Goal: Navigation & Orientation: Find specific page/section

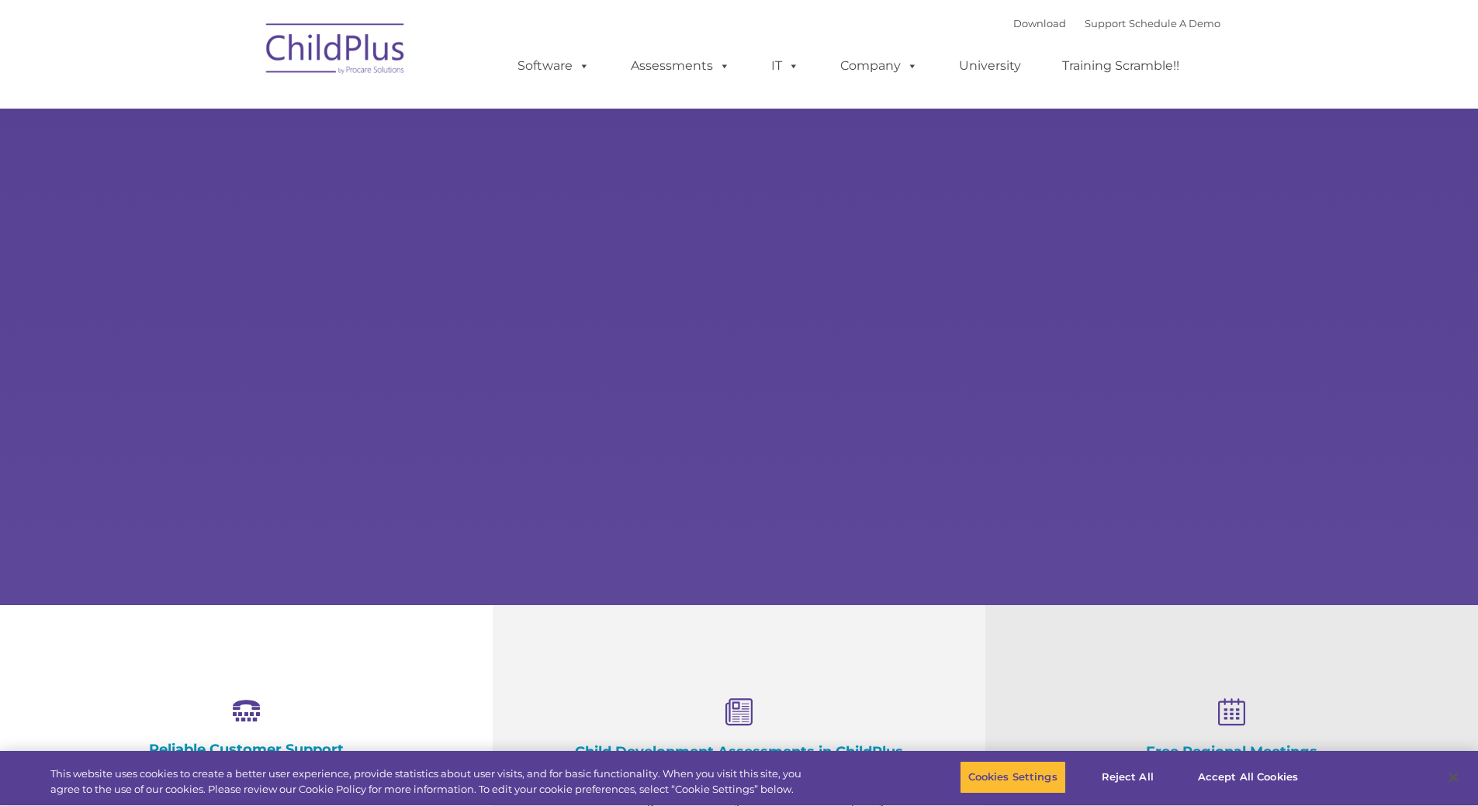
select select "MEDIUM"
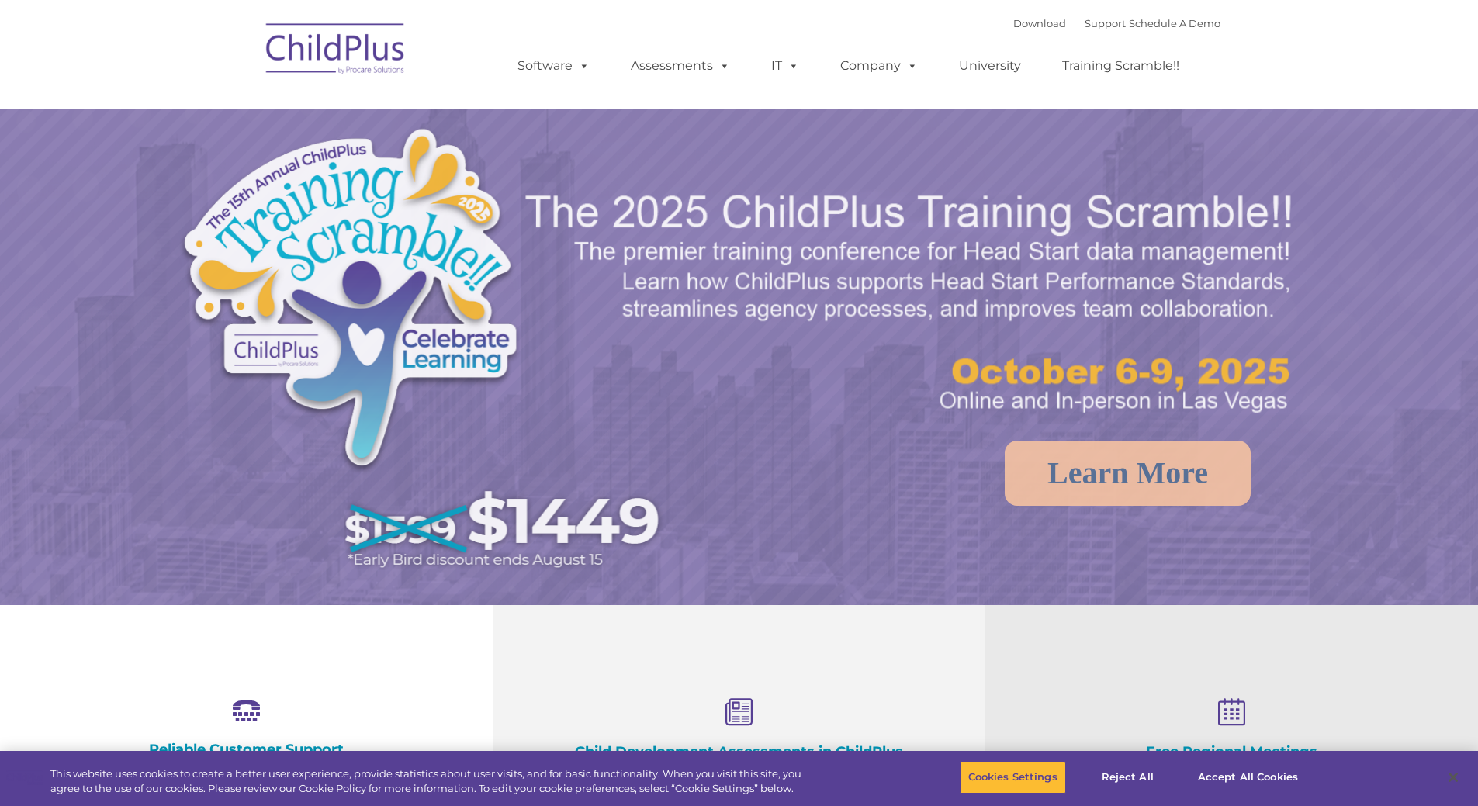
select select "MEDIUM"
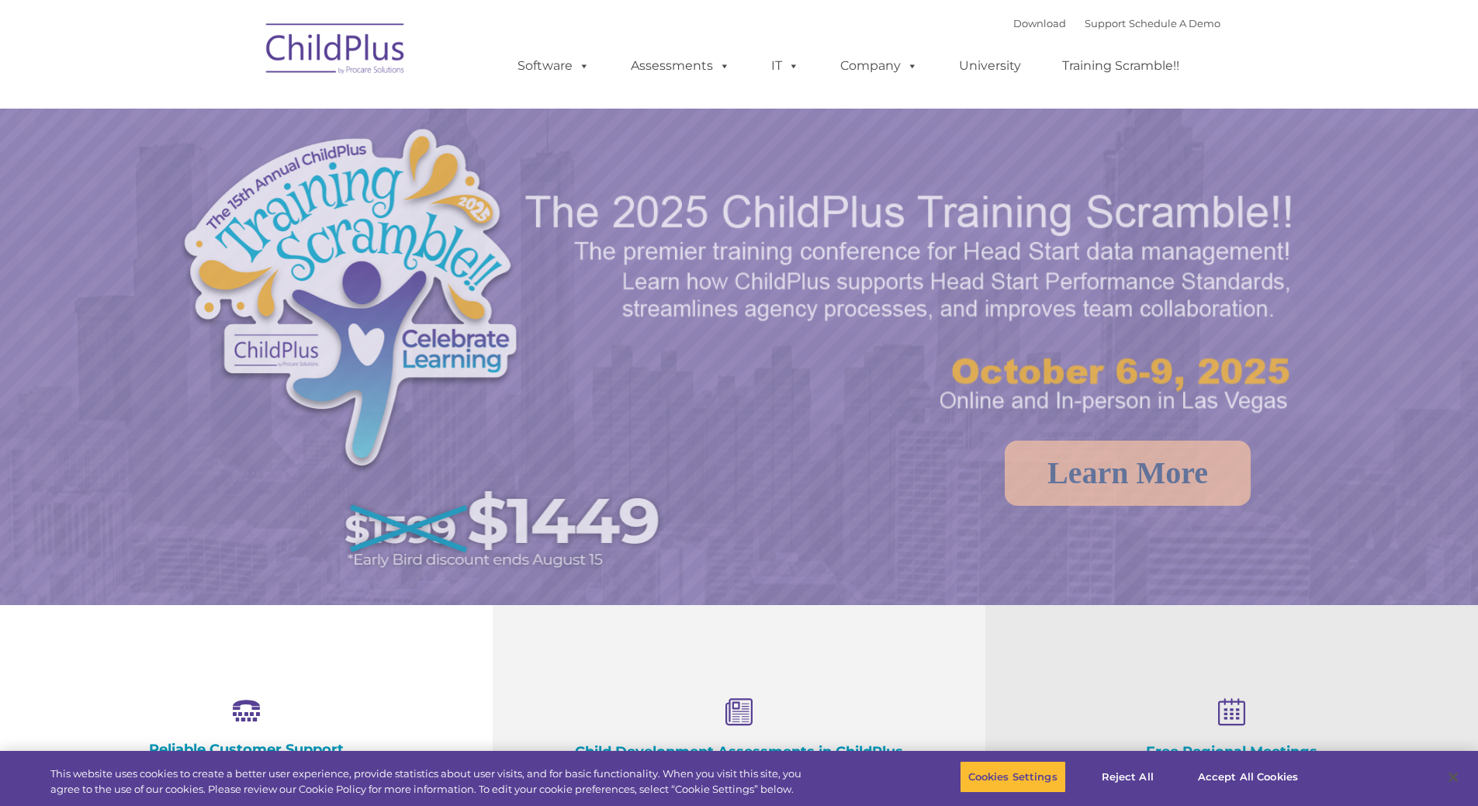
select select "MEDIUM"
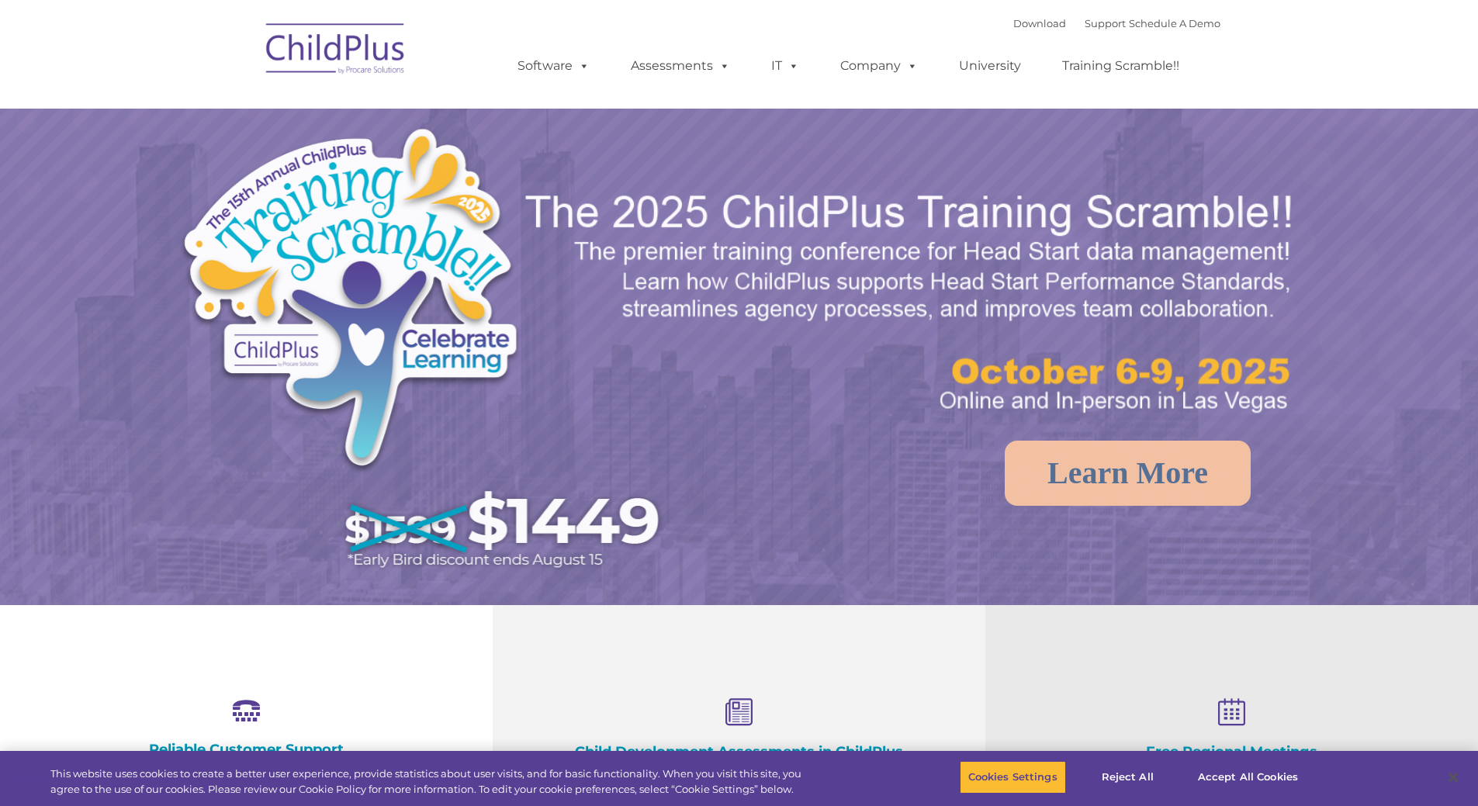
select select "MEDIUM"
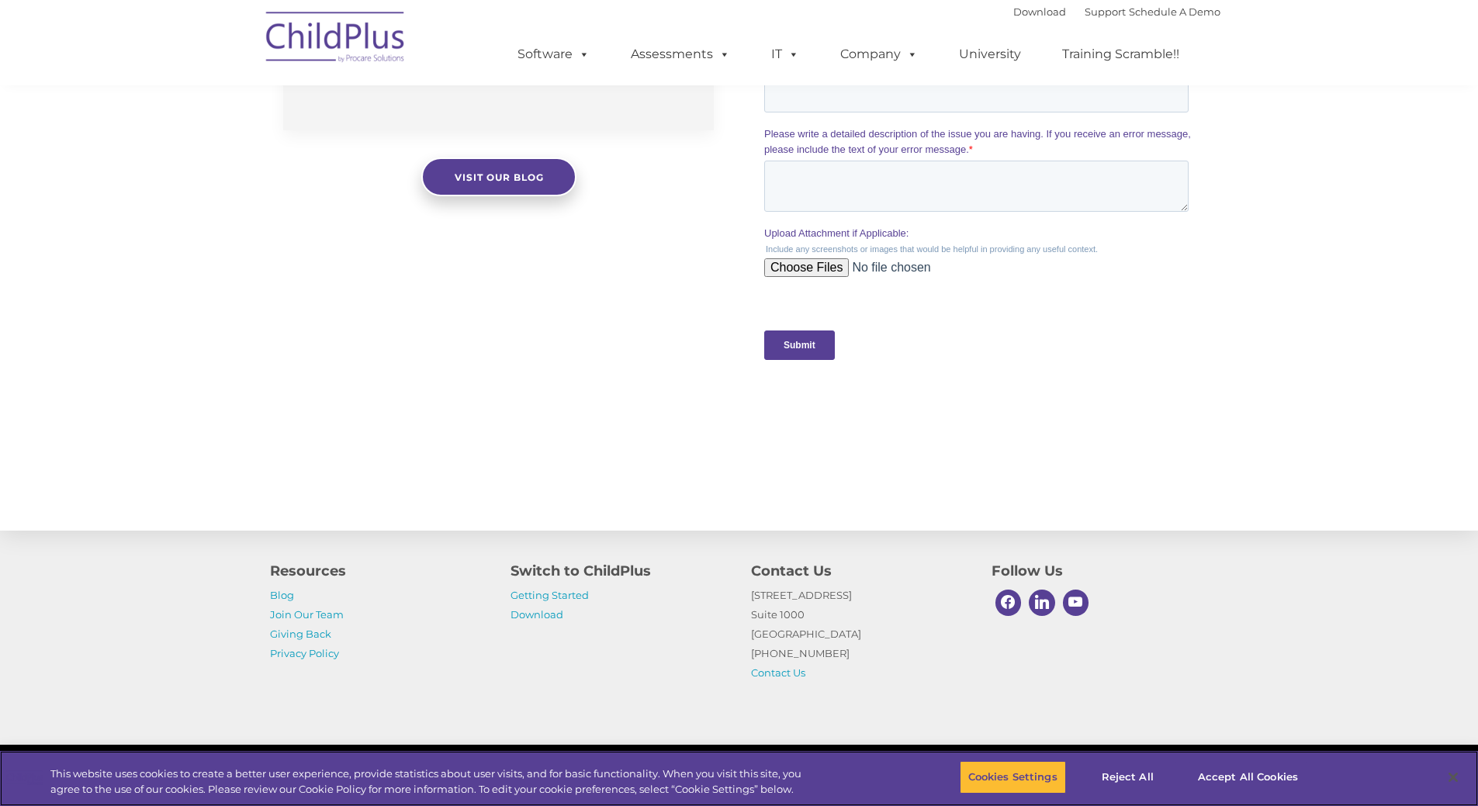
scroll to position [1423, 0]
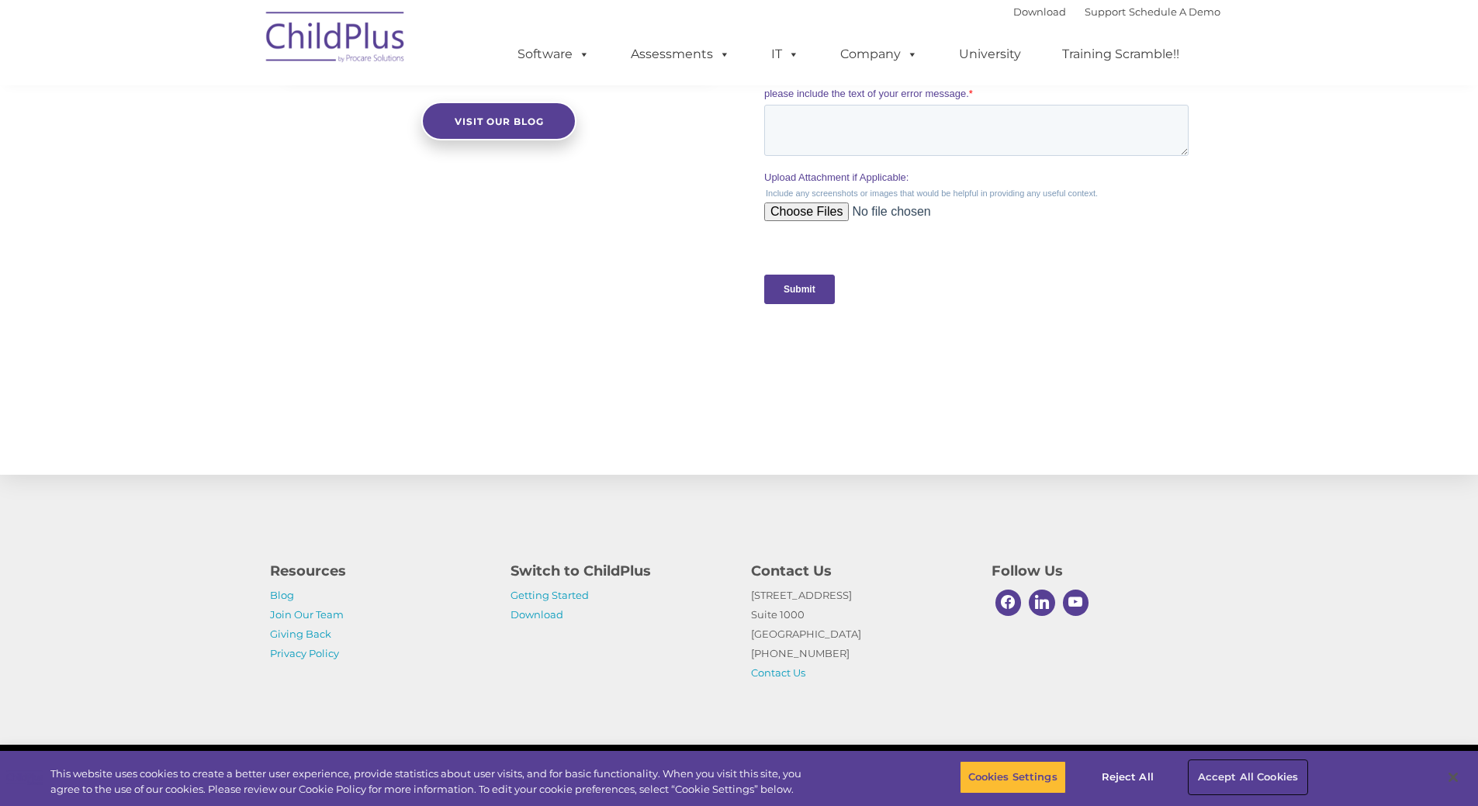
click at [1214, 774] on button "Accept All Cookies" at bounding box center [1248, 777] width 117 height 33
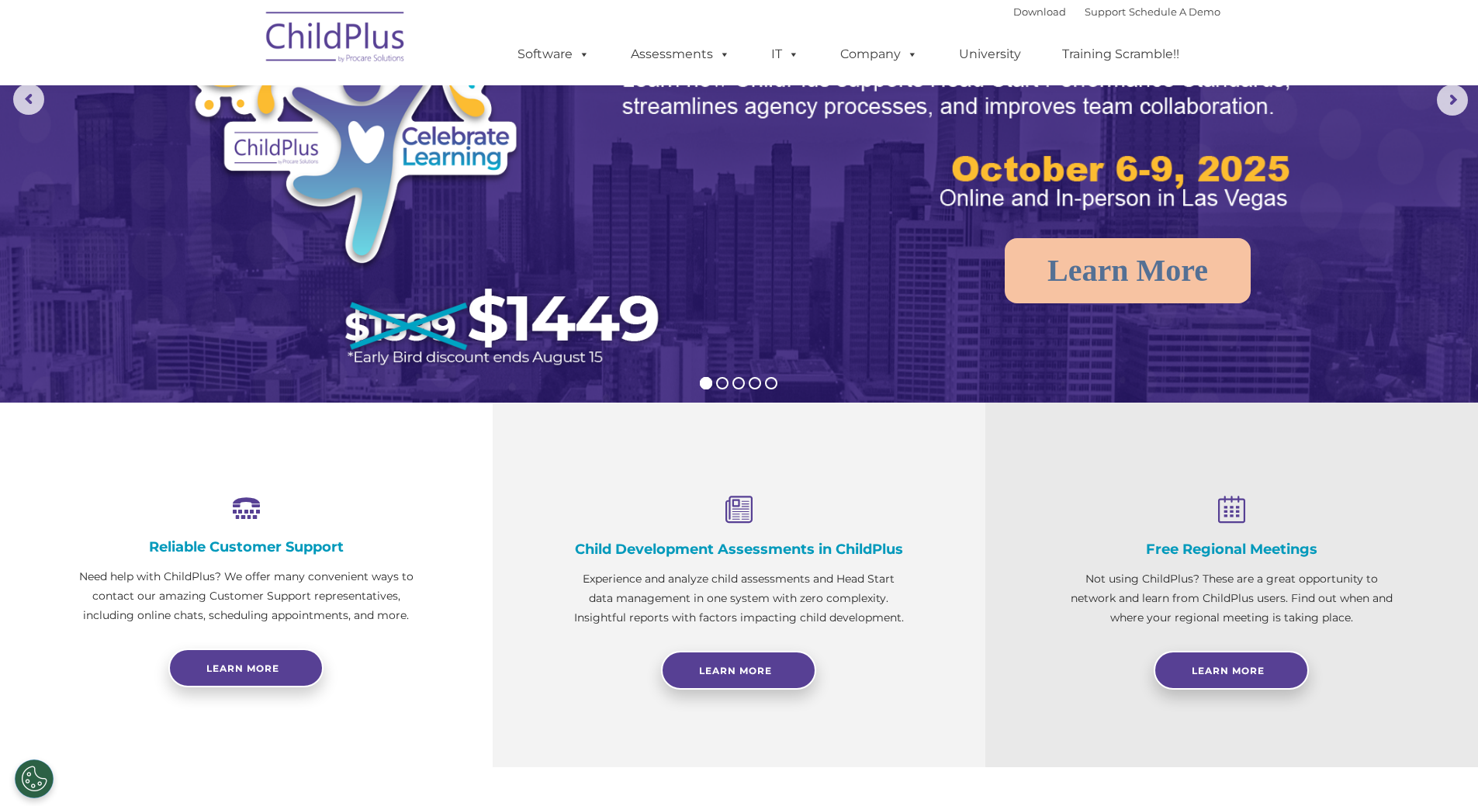
scroll to position [0, 0]
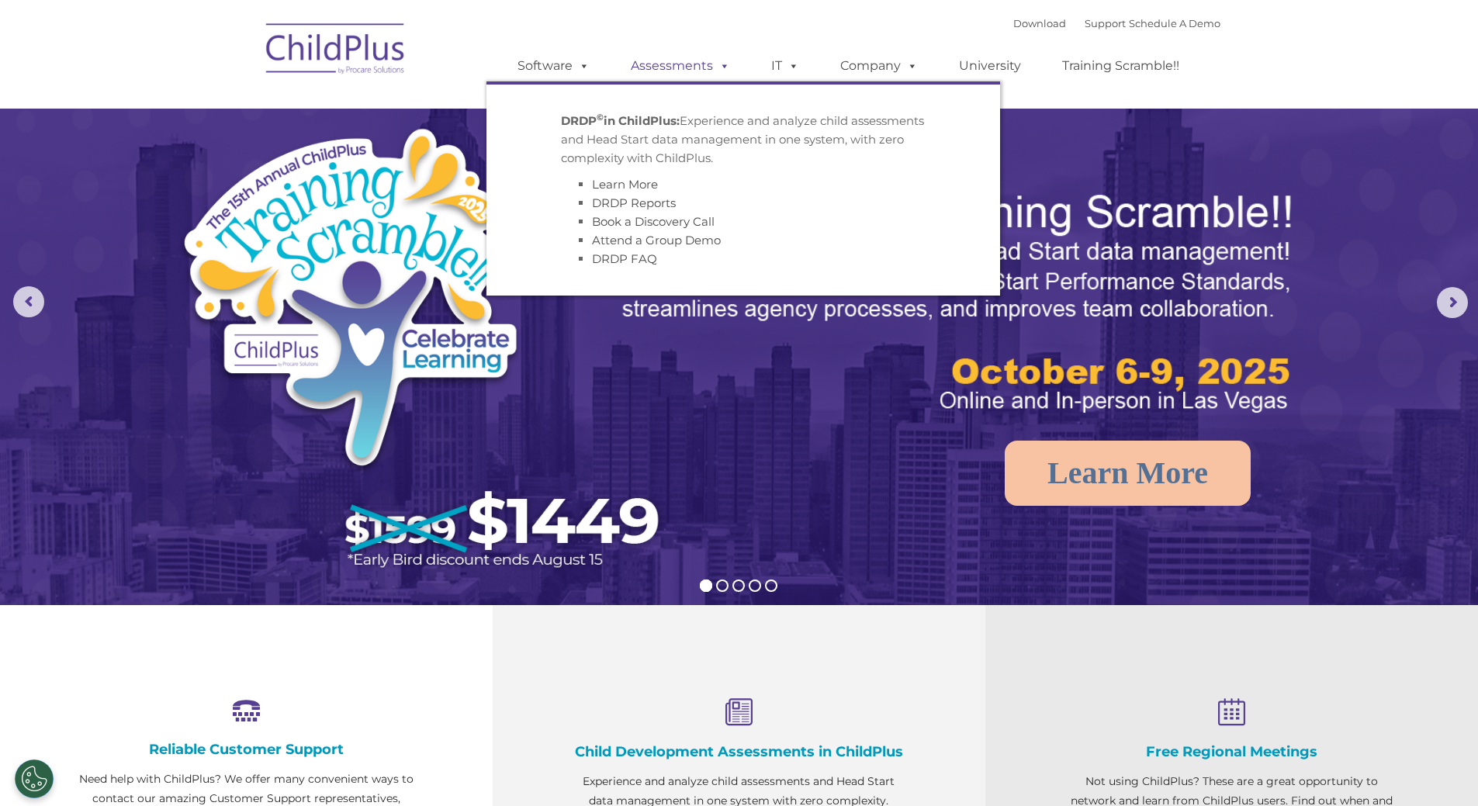
click at [680, 62] on link "Assessments" at bounding box center [680, 65] width 130 height 31
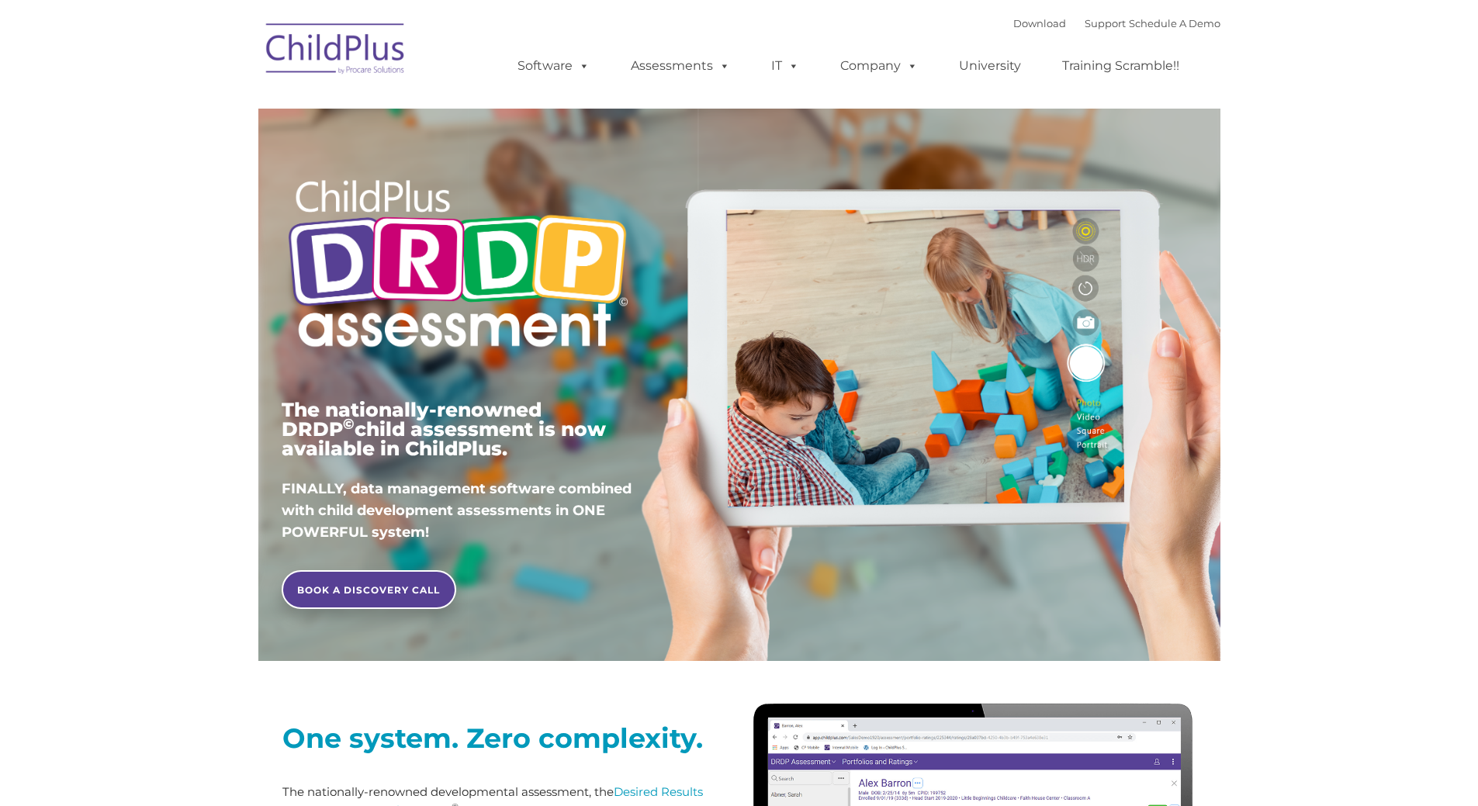
click at [568, 64] on link "Software" at bounding box center [553, 65] width 103 height 31
type input ""
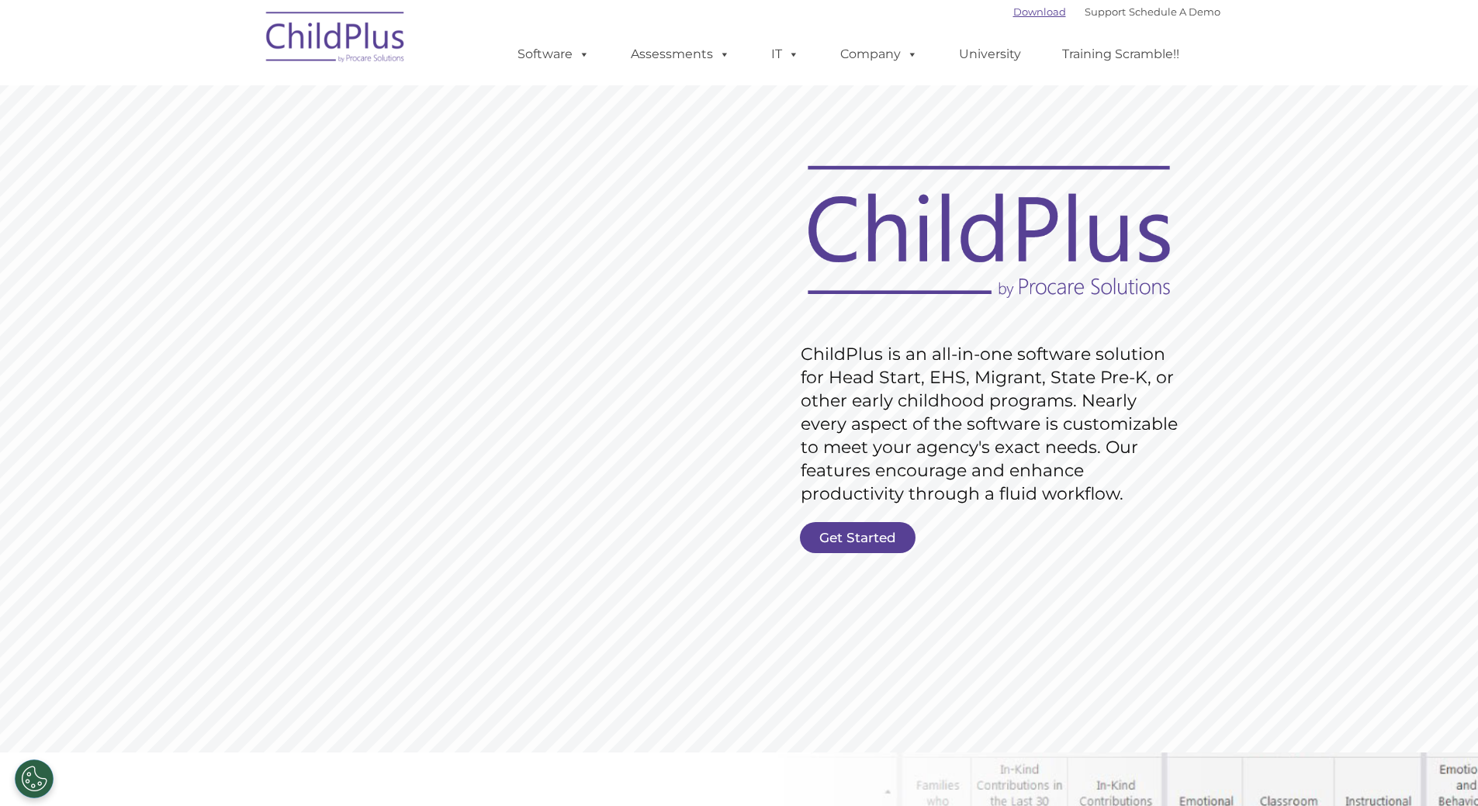
click at [1014, 15] on link "Download" at bounding box center [1040, 11] width 53 height 12
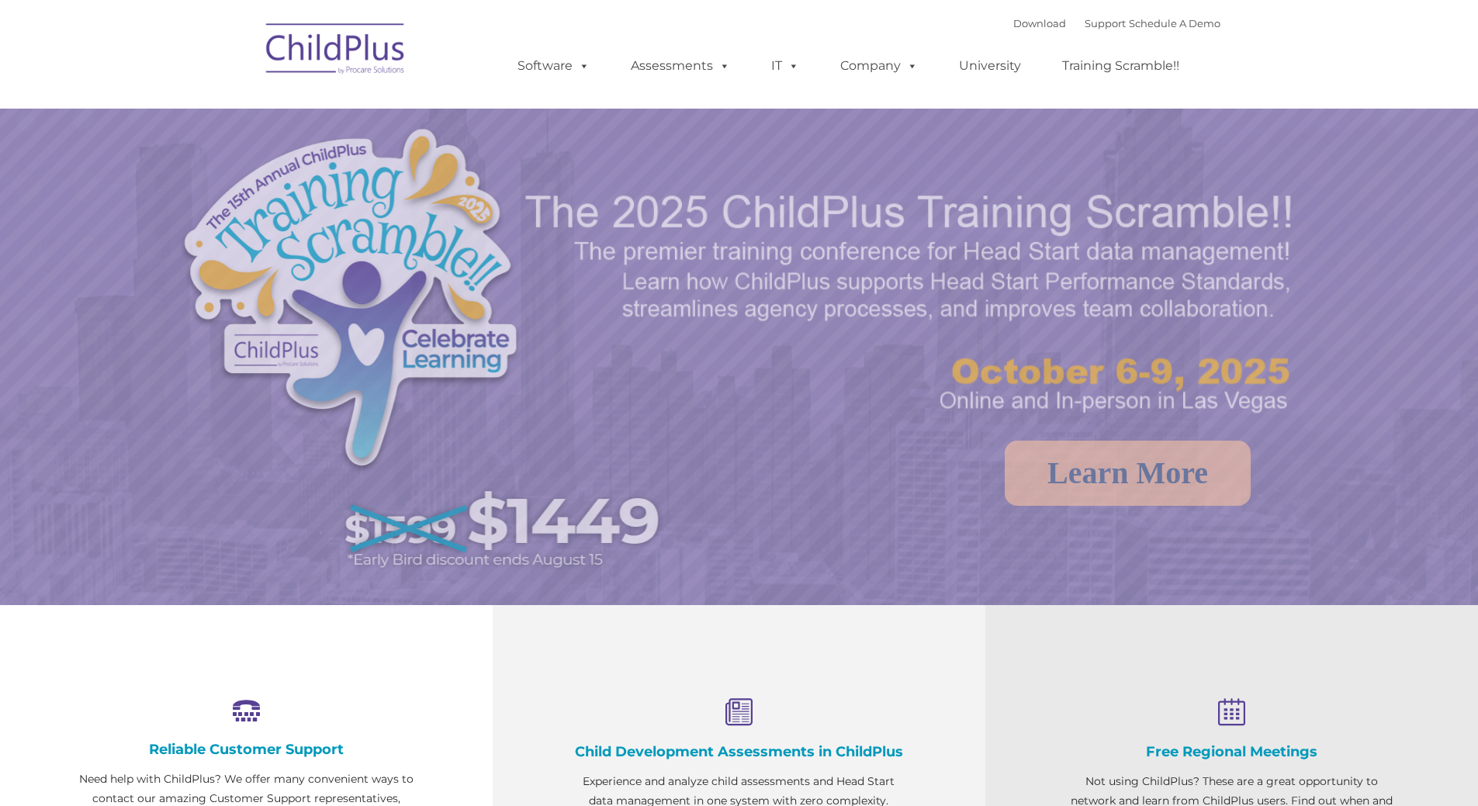
select select "MEDIUM"
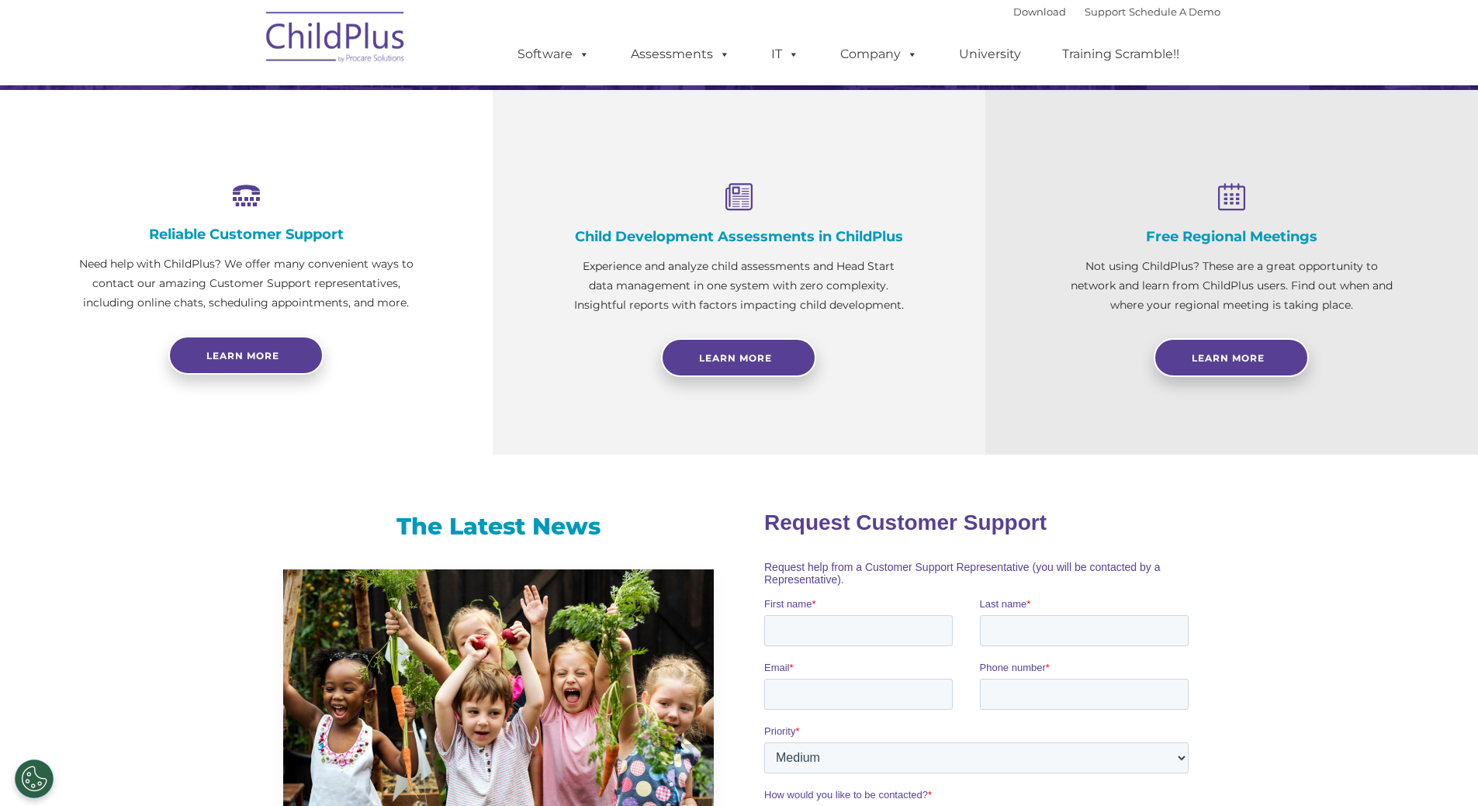
scroll to position [525, 0]
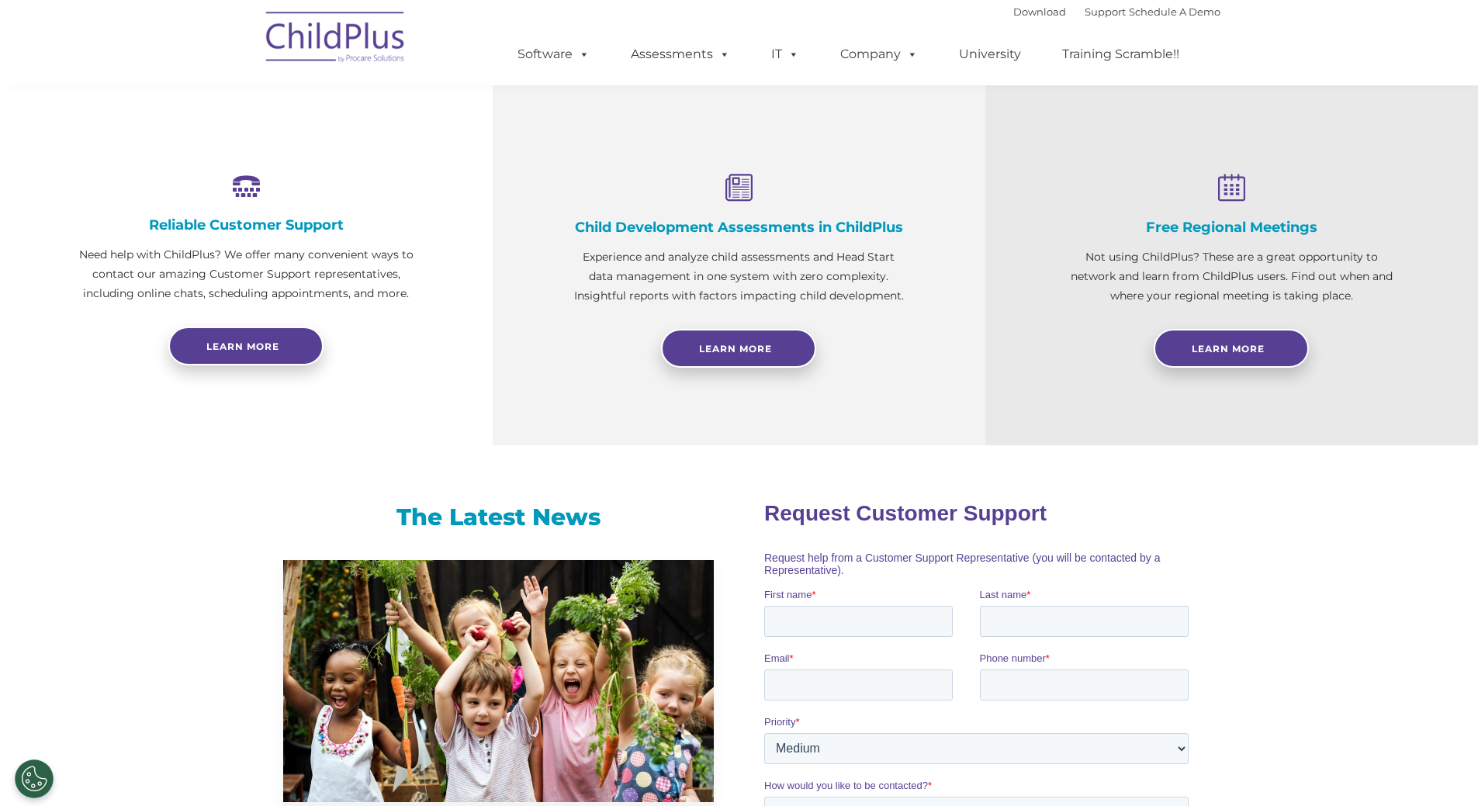
drag, startPoint x: 622, startPoint y: 175, endPoint x: 685, endPoint y: 257, distance: 103.4
click at [684, 251] on div "Child Development Assessments in ChildPlus Experience and analyze child assessm…" at bounding box center [739, 240] width 338 height 132
